Goal: Find specific page/section: Find specific page/section

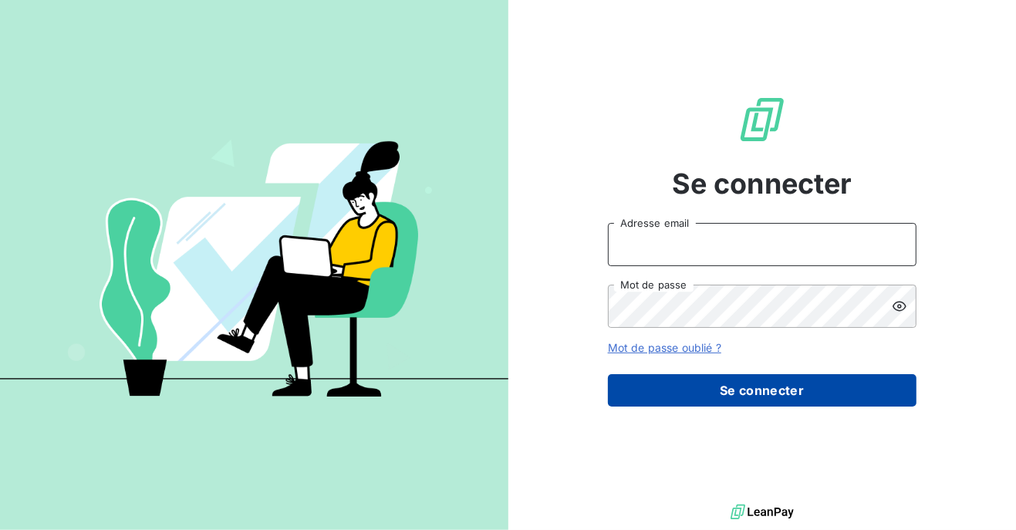
type input "[PERSON_NAME][EMAIL_ADDRESS][DOMAIN_NAME]"
click at [695, 387] on button "Se connecter" at bounding box center [762, 390] width 309 height 32
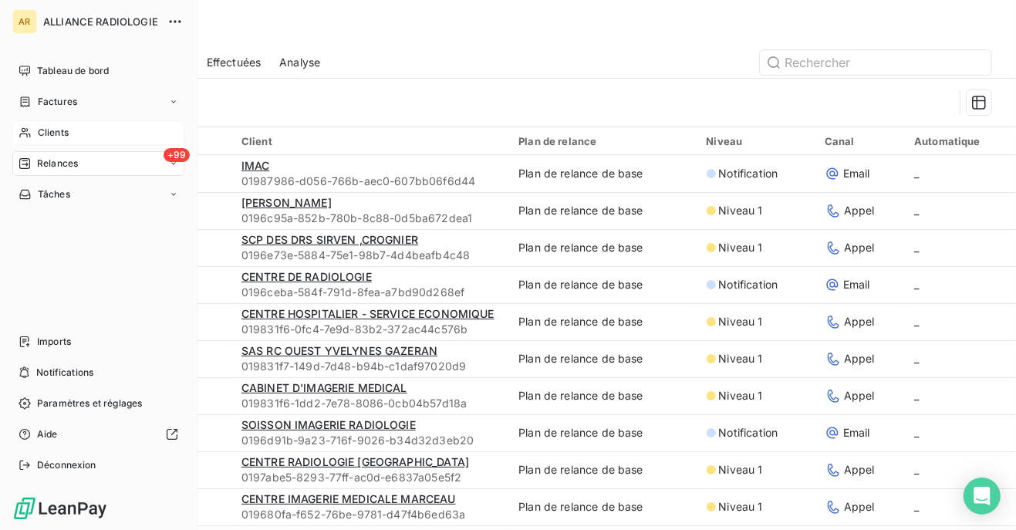
click at [56, 130] on span "Clients" at bounding box center [53, 133] width 31 height 14
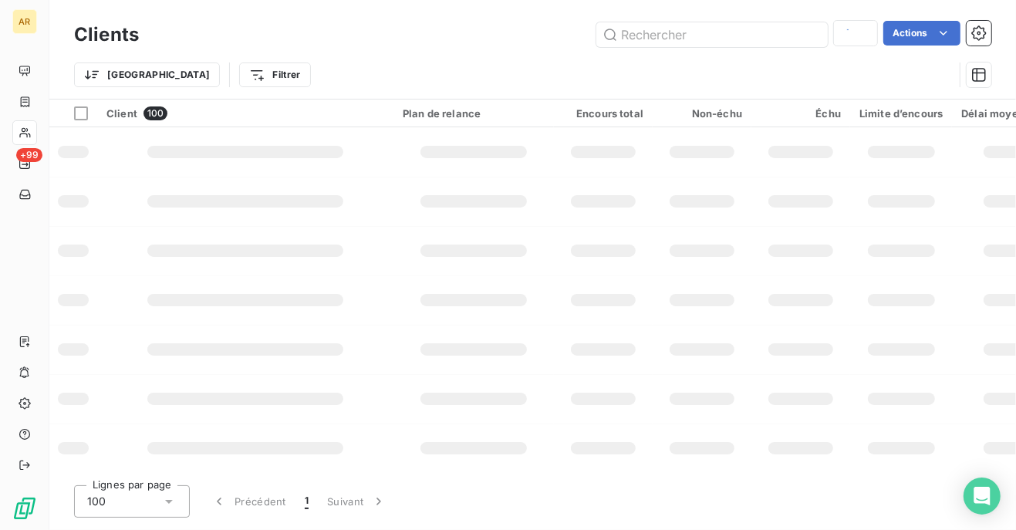
type input "65"
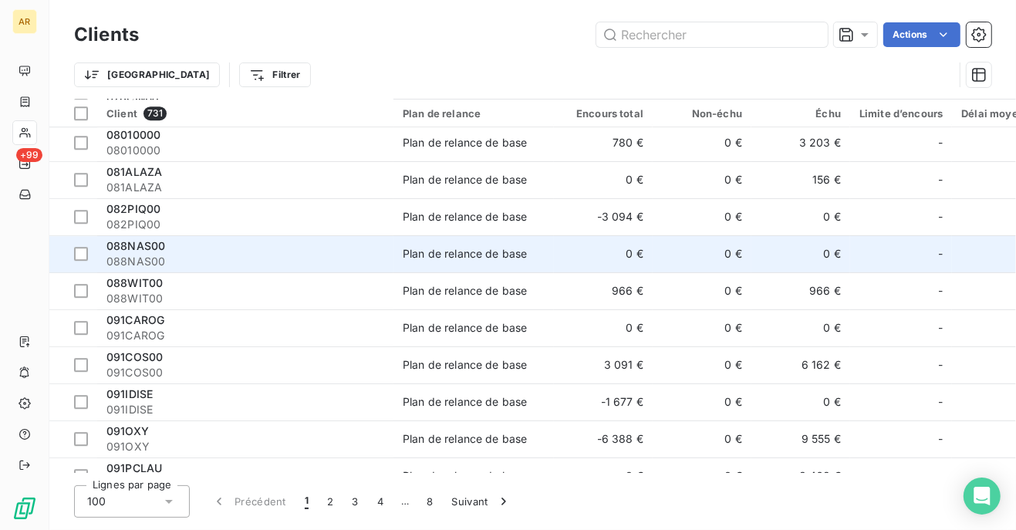
scroll to position [3363, 0]
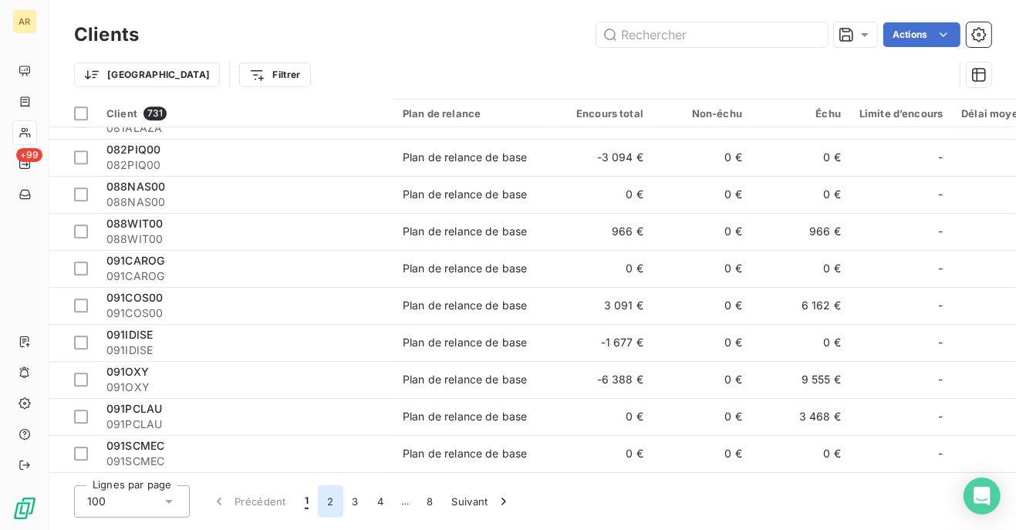
click at [333, 498] on button "2" at bounding box center [330, 501] width 25 height 32
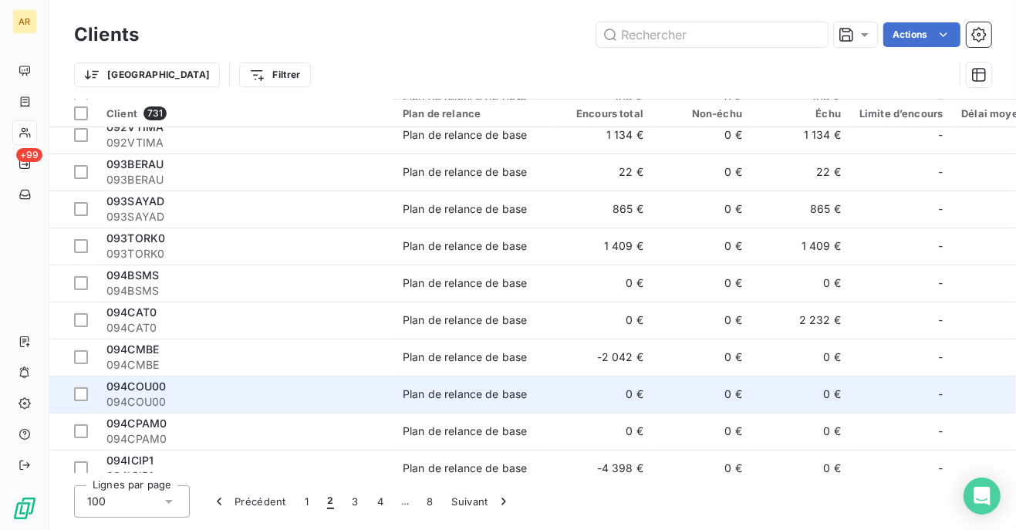
scroll to position [0, 0]
